Goal: Task Accomplishment & Management: Manage account settings

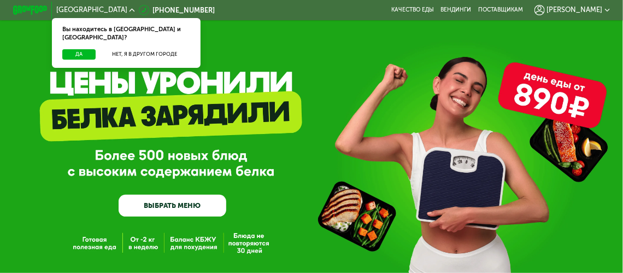
click at [599, 10] on span "[PERSON_NAME]" at bounding box center [575, 10] width 56 height 7
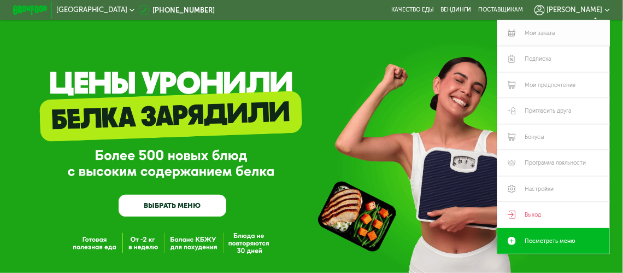
click at [549, 33] on link "Мои заказы" at bounding box center [553, 33] width 113 height 26
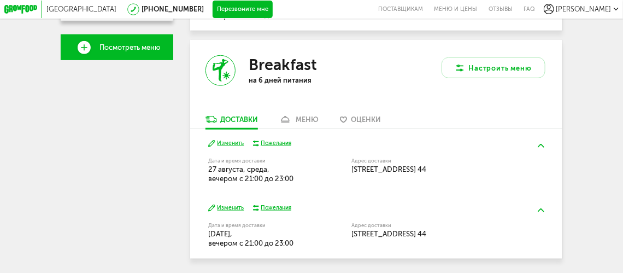
scroll to position [328, 0]
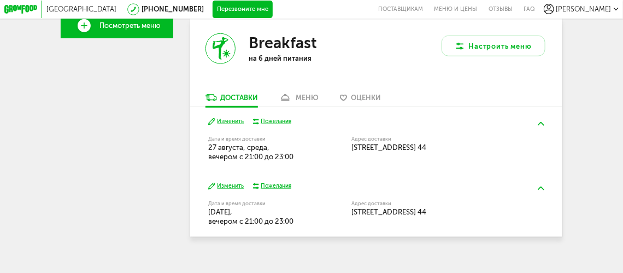
click at [307, 101] on div "меню" at bounding box center [307, 97] width 23 height 8
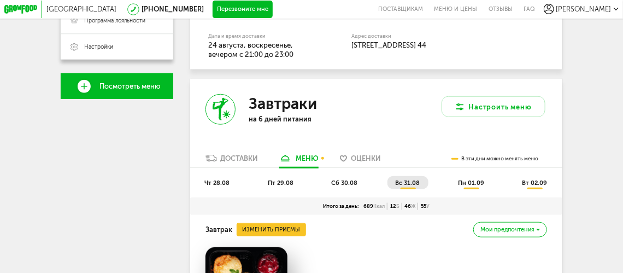
scroll to position [268, 0]
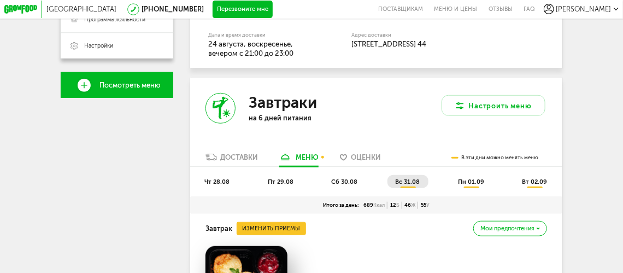
click at [476, 184] on span "пн 01.09" at bounding box center [471, 181] width 26 height 7
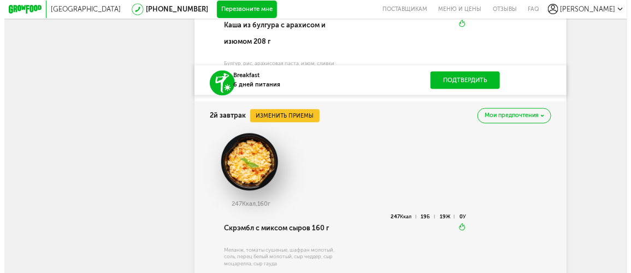
scroll to position [651, 0]
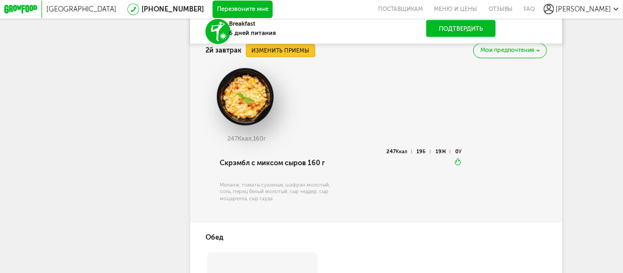
click at [287, 57] on button "Изменить приемы" at bounding box center [280, 50] width 69 height 13
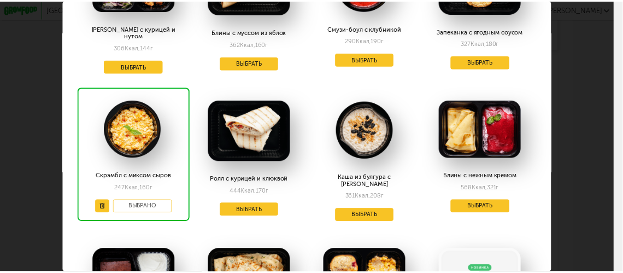
scroll to position [54, 0]
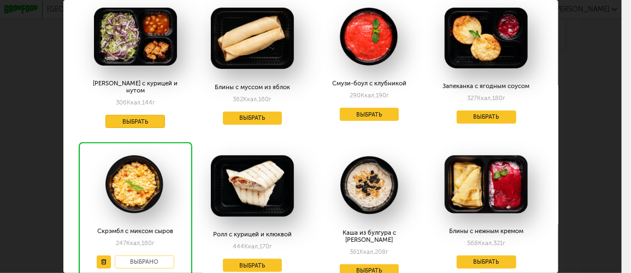
click at [138, 115] on button "Выбрать" at bounding box center [135, 121] width 60 height 13
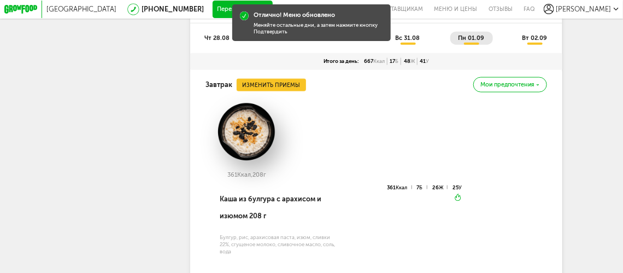
scroll to position [378, 0]
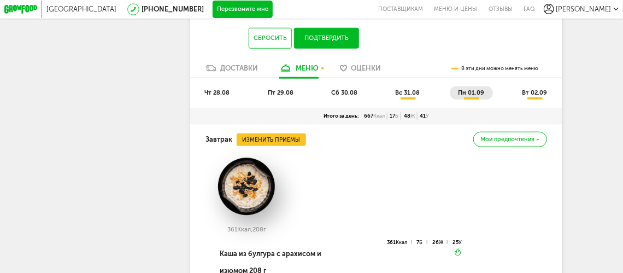
click at [541, 96] on span "вт 02.09" at bounding box center [534, 92] width 25 height 7
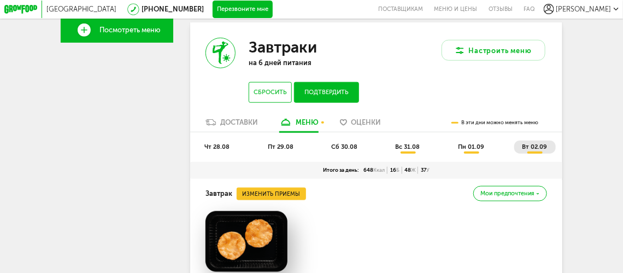
scroll to position [323, 0]
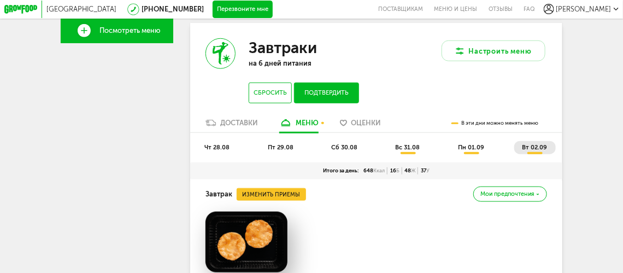
click at [344, 151] on span "сб 30.08" at bounding box center [344, 147] width 26 height 7
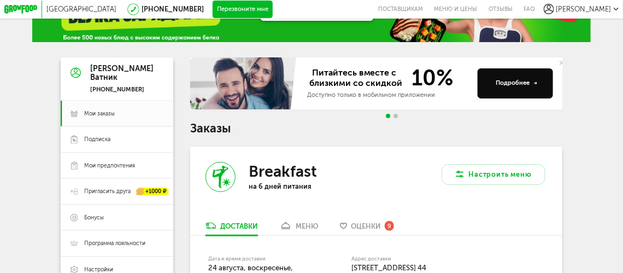
scroll to position [40, 0]
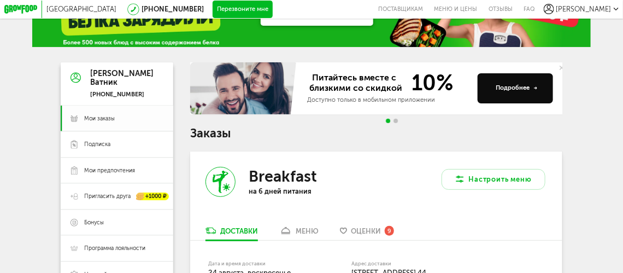
click at [110, 120] on span "Мои заказы" at bounding box center [99, 119] width 31 height 8
click at [103, 120] on span "Мои заказы" at bounding box center [99, 119] width 31 height 8
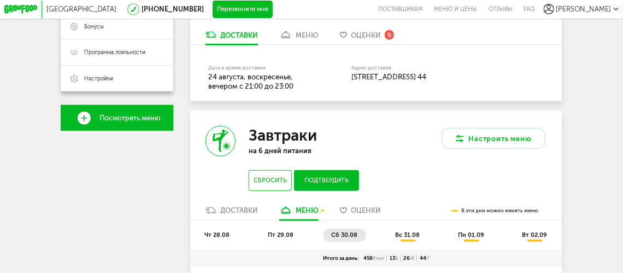
scroll to position [313, 0]
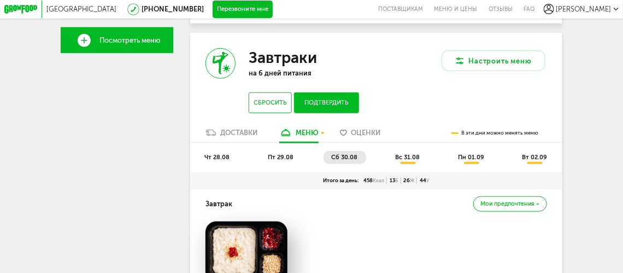
click at [215, 161] on span "чт 28.08" at bounding box center [216, 157] width 25 height 7
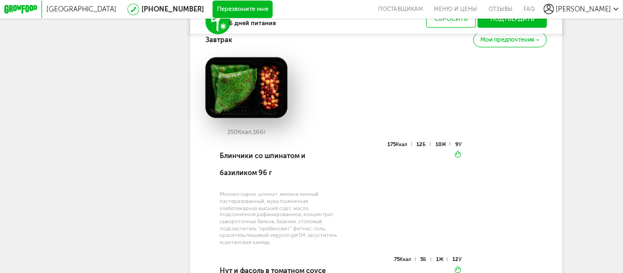
scroll to position [368, 0]
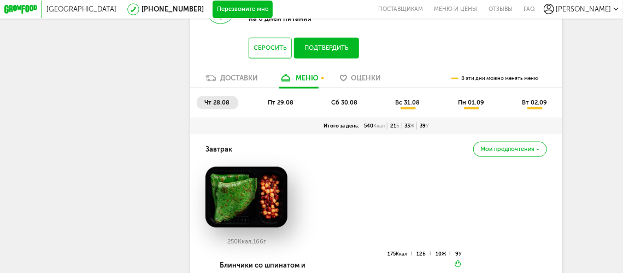
click at [277, 106] on span "пт 29.08" at bounding box center [281, 102] width 26 height 7
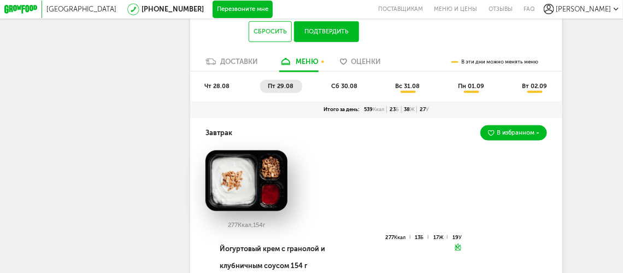
scroll to position [323, 0]
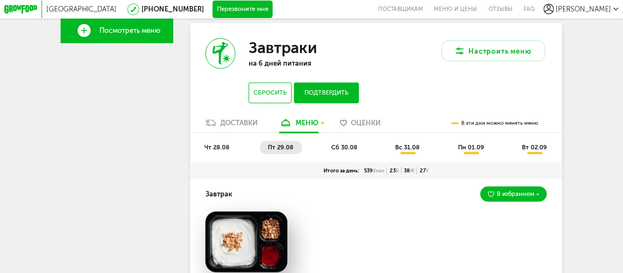
click at [344, 151] on span "сб 30.08" at bounding box center [344, 147] width 26 height 7
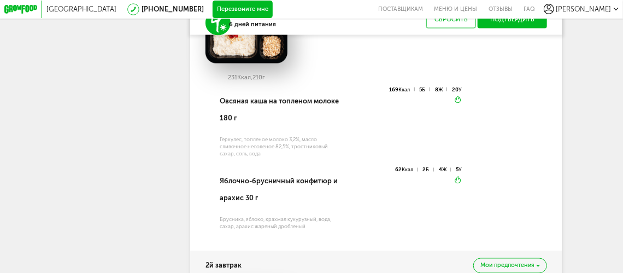
scroll to position [368, 0]
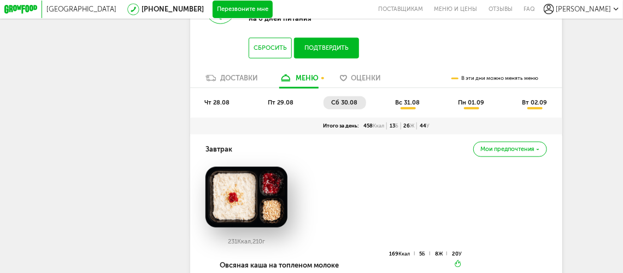
click at [407, 106] on span "вс 31.08" at bounding box center [408, 102] width 25 height 7
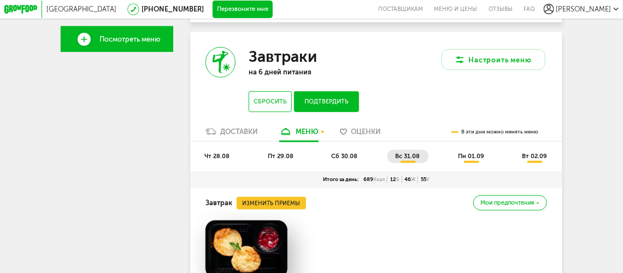
scroll to position [313, 0]
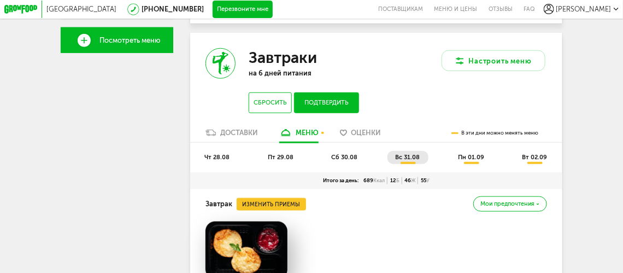
click at [218, 161] on span "чт 28.08" at bounding box center [216, 157] width 25 height 7
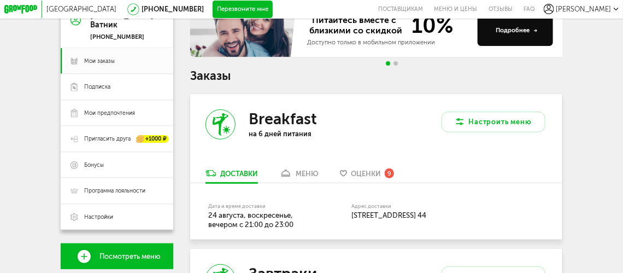
scroll to position [95, 0]
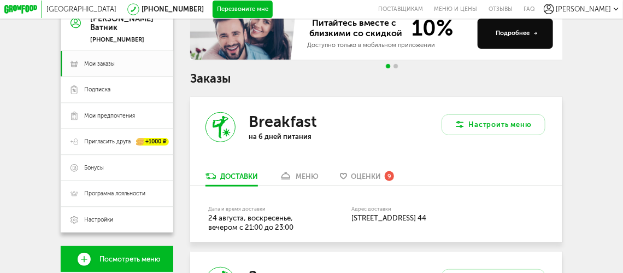
click at [226, 179] on div "Доставки" at bounding box center [239, 176] width 38 height 8
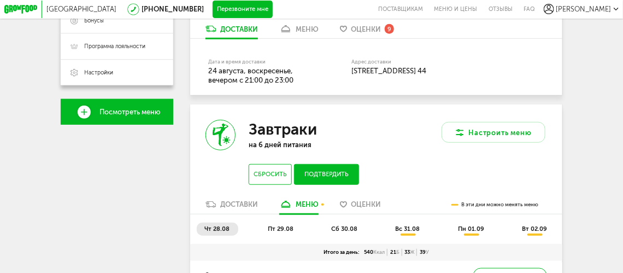
scroll to position [258, 0]
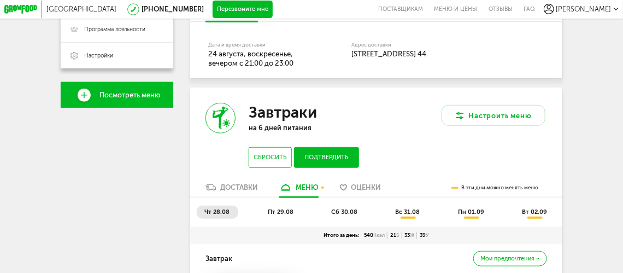
click at [232, 191] on div "Доставки" at bounding box center [239, 187] width 38 height 8
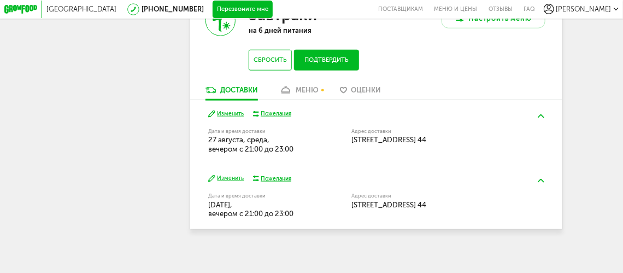
scroll to position [364, 0]
click at [231, 178] on button "Изменить" at bounding box center [226, 178] width 36 height 8
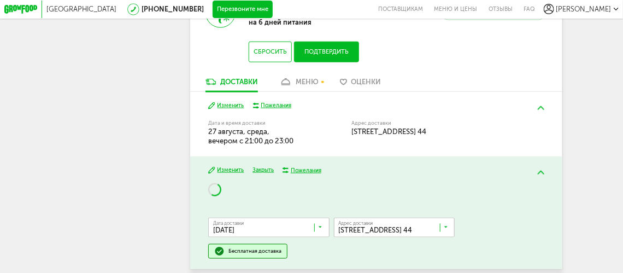
scroll to position [412, 0]
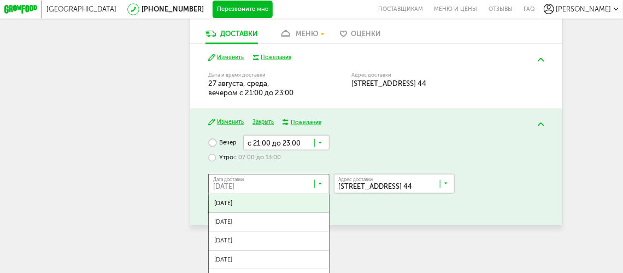
click at [320, 190] on icon at bounding box center [321, 185] width 4 height 9
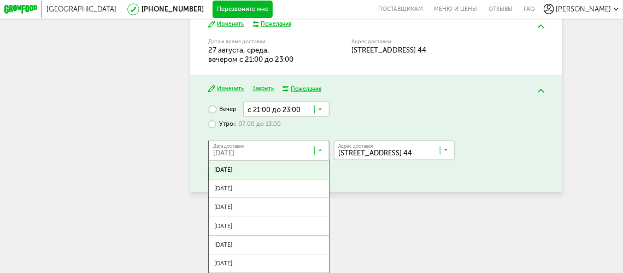
scroll to position [467, 0]
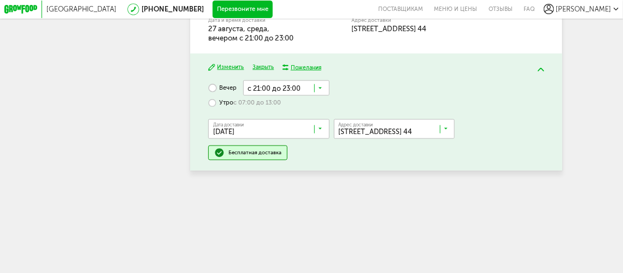
click at [268, 155] on span "30 августа, суббота" at bounding box center [269, 148] width 120 height 18
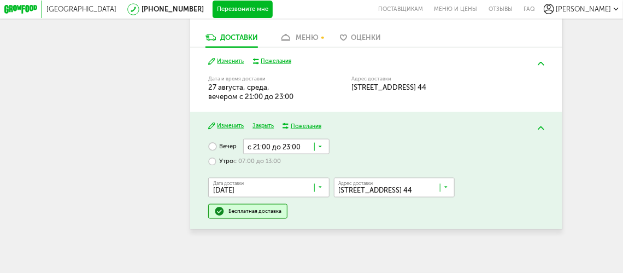
scroll to position [416, 0]
click at [318, 144] on input "Search for option" at bounding box center [286, 146] width 86 height 15
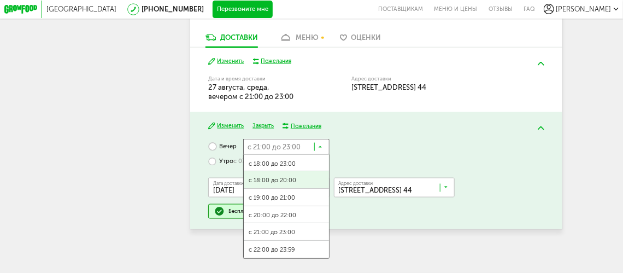
click at [281, 178] on span "с 18:00 до 20:00" at bounding box center [286, 180] width 85 height 18
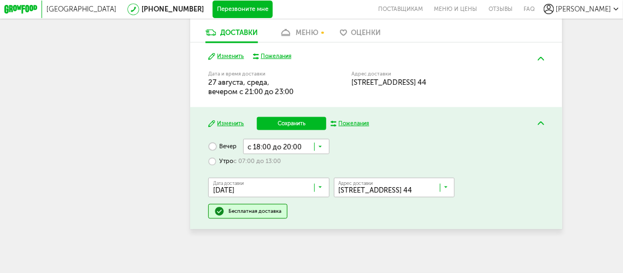
click at [296, 127] on button "Сохранить" at bounding box center [291, 123] width 69 height 13
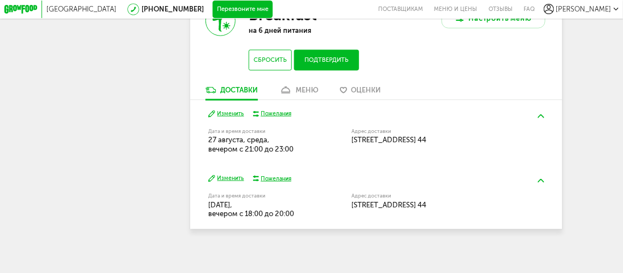
scroll to position [364, 0]
click at [226, 110] on button "Изменить" at bounding box center [226, 114] width 36 height 8
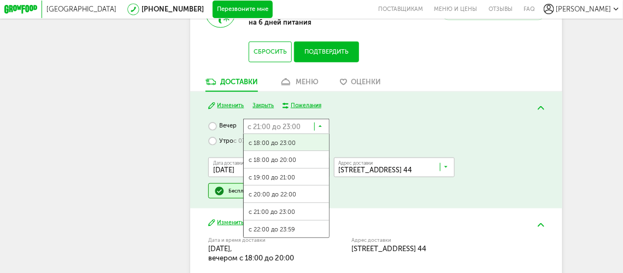
click at [320, 130] on icon at bounding box center [321, 128] width 4 height 9
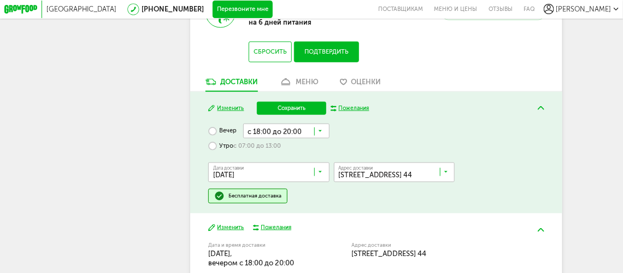
click at [276, 166] on span "с 18:00 до 20:00" at bounding box center [286, 165] width 85 height 18
click at [288, 115] on button "Сохранить" at bounding box center [291, 108] width 69 height 13
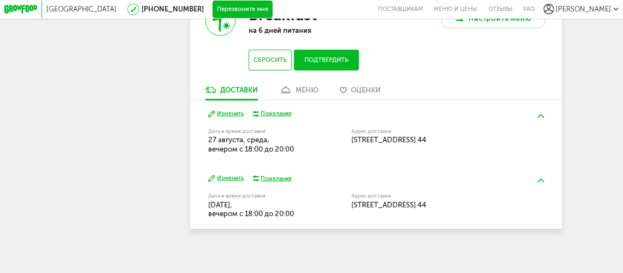
click at [228, 177] on button "Изменить" at bounding box center [226, 178] width 36 height 8
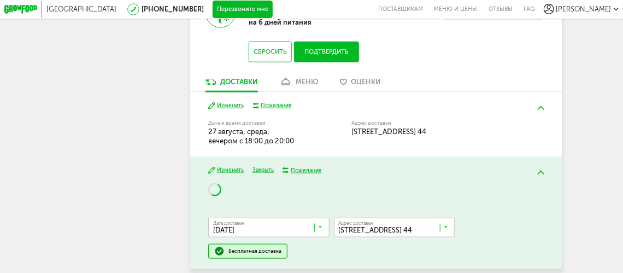
scroll to position [412, 0]
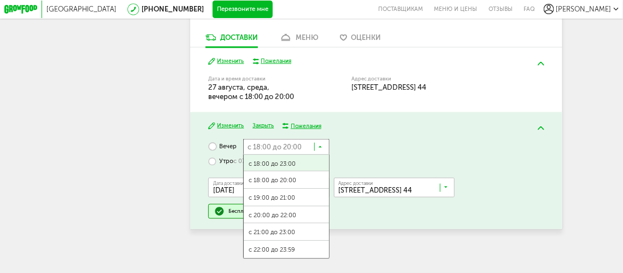
click at [319, 149] on icon at bounding box center [321, 148] width 4 height 9
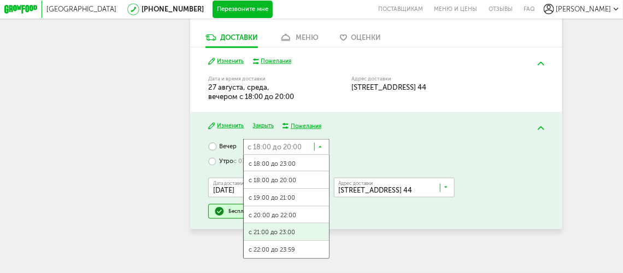
click at [290, 232] on span "с 21:00 до 23:00" at bounding box center [286, 232] width 85 height 18
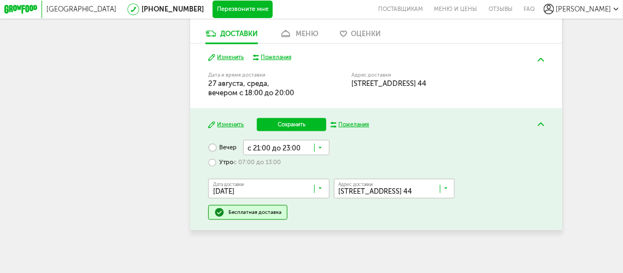
click at [291, 130] on button "Сохранить" at bounding box center [291, 124] width 69 height 13
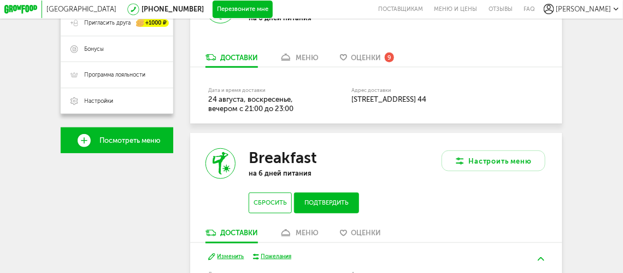
scroll to position [219, 0]
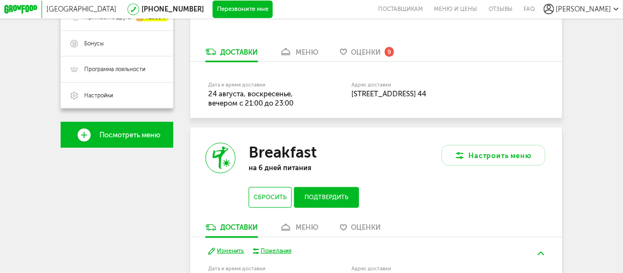
click at [323, 201] on button "Подтвердить" at bounding box center [327, 197] width 66 height 20
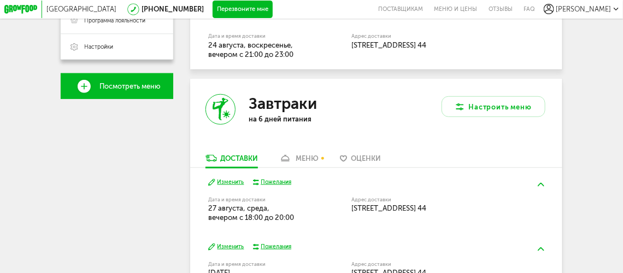
scroll to position [328, 0]
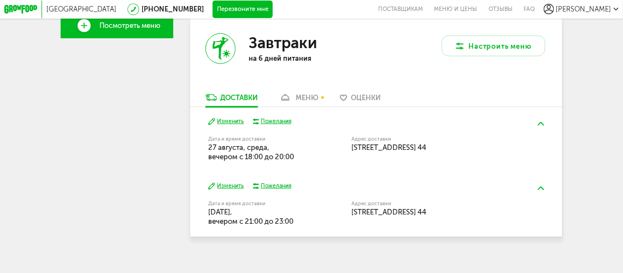
click at [307, 100] on div "меню" at bounding box center [307, 97] width 23 height 8
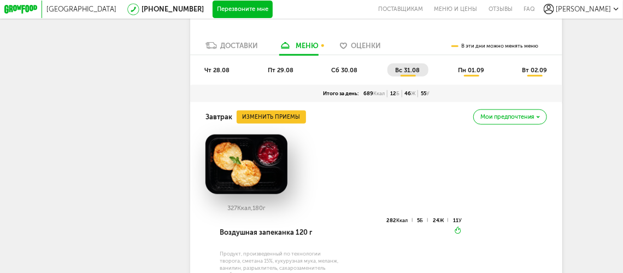
scroll to position [378, 0]
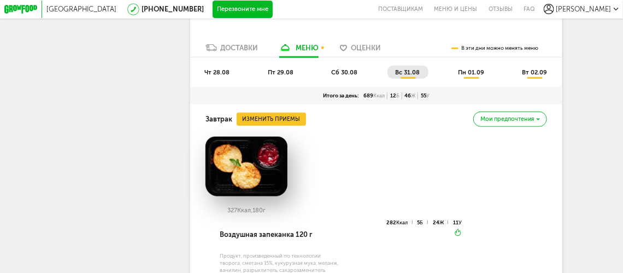
click at [472, 76] on span "пн 01.09" at bounding box center [471, 72] width 26 height 7
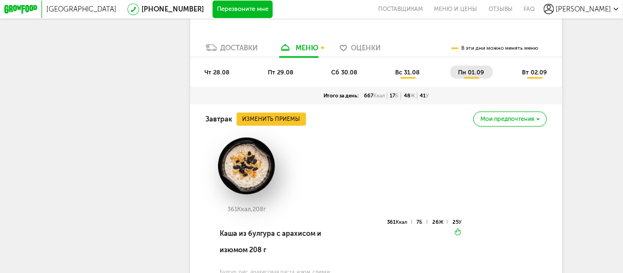
click at [539, 76] on span "вт 02.09" at bounding box center [534, 72] width 25 height 7
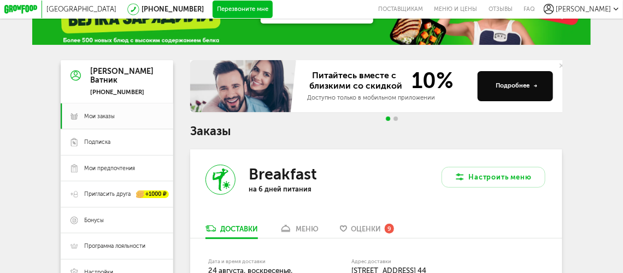
scroll to position [0, 0]
